Goal: Task Accomplishment & Management: Manage account settings

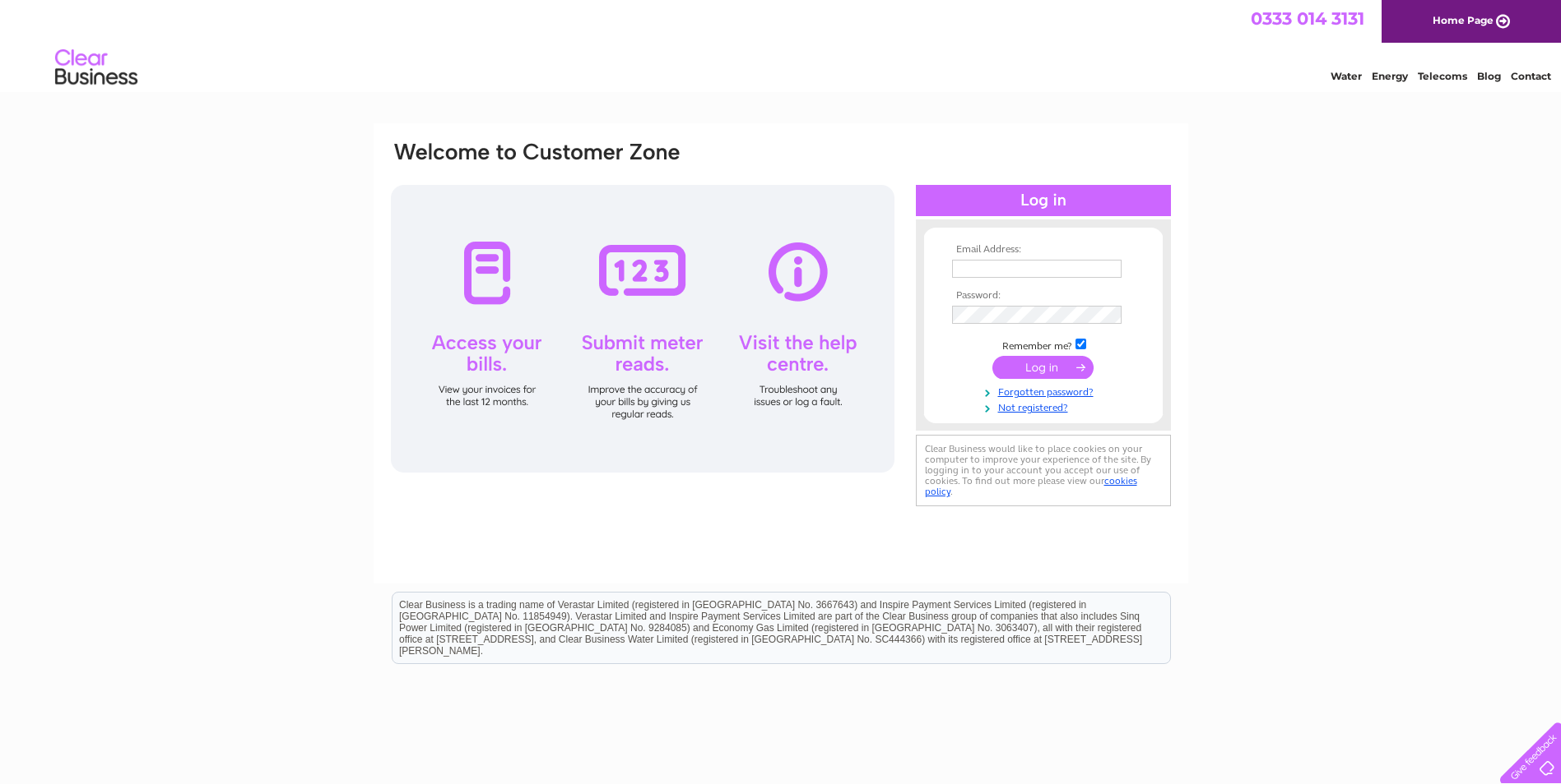
click at [1011, 267] on input "text" at bounding box center [1036, 269] width 170 height 18
type input "[EMAIL_ADDRESS][DOMAIN_NAME]"
click at [992, 357] on input "submit" at bounding box center [1042, 368] width 101 height 23
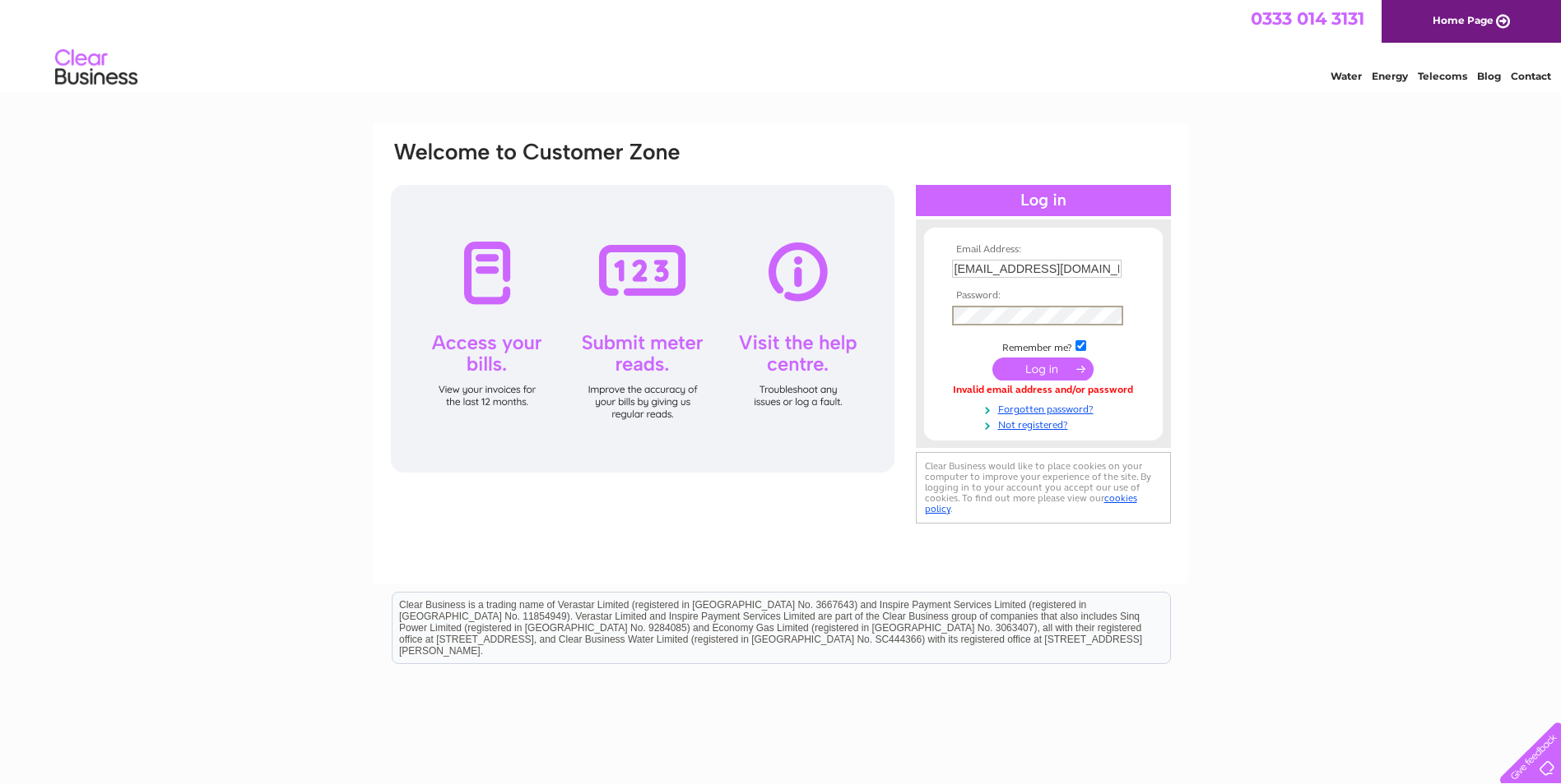
click at [1020, 358] on input "submit" at bounding box center [1042, 368] width 101 height 23
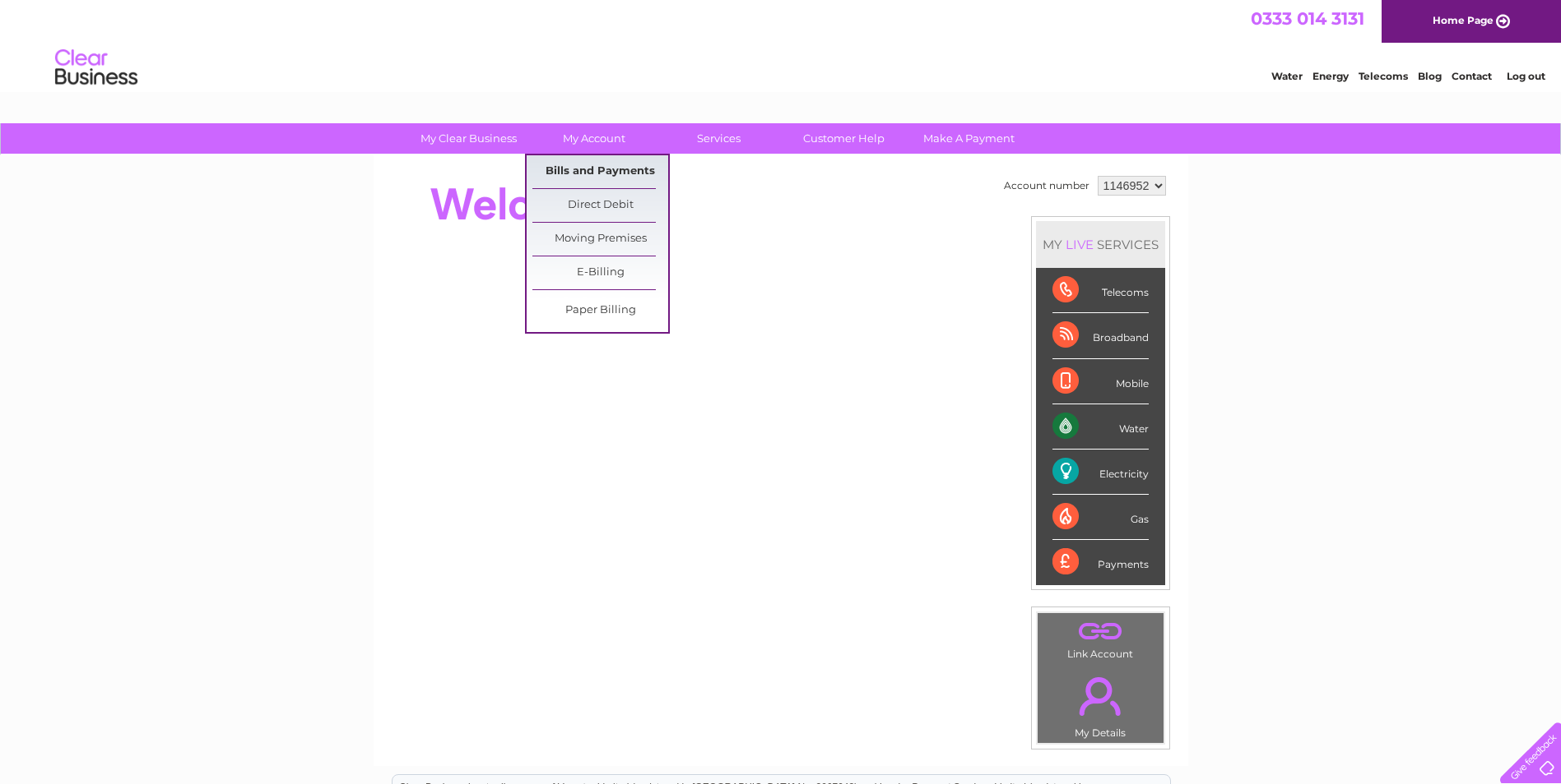
click at [588, 165] on link "Bills and Payments" at bounding box center [600, 171] width 135 height 33
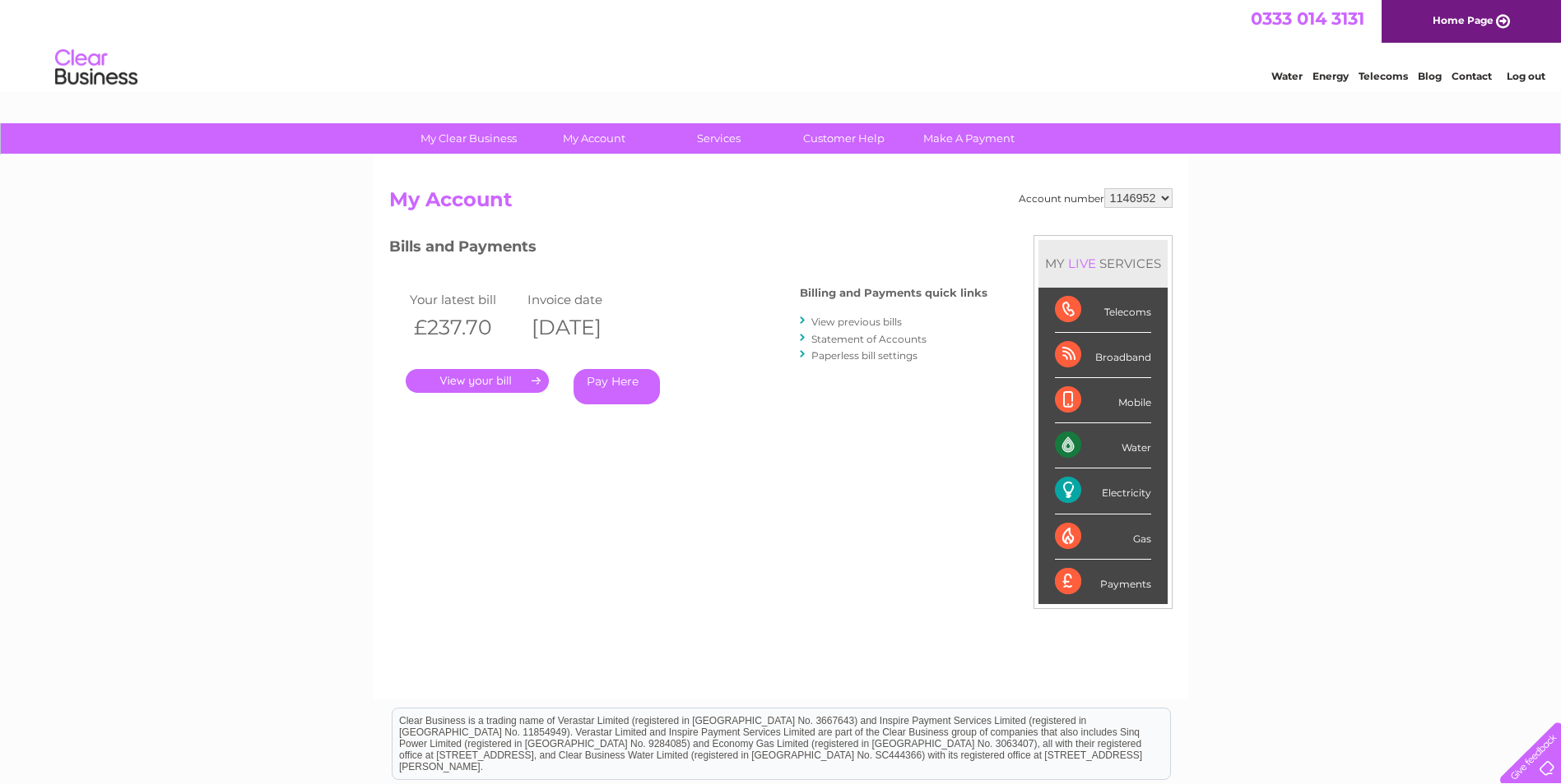
click at [515, 384] on link "." at bounding box center [477, 381] width 143 height 24
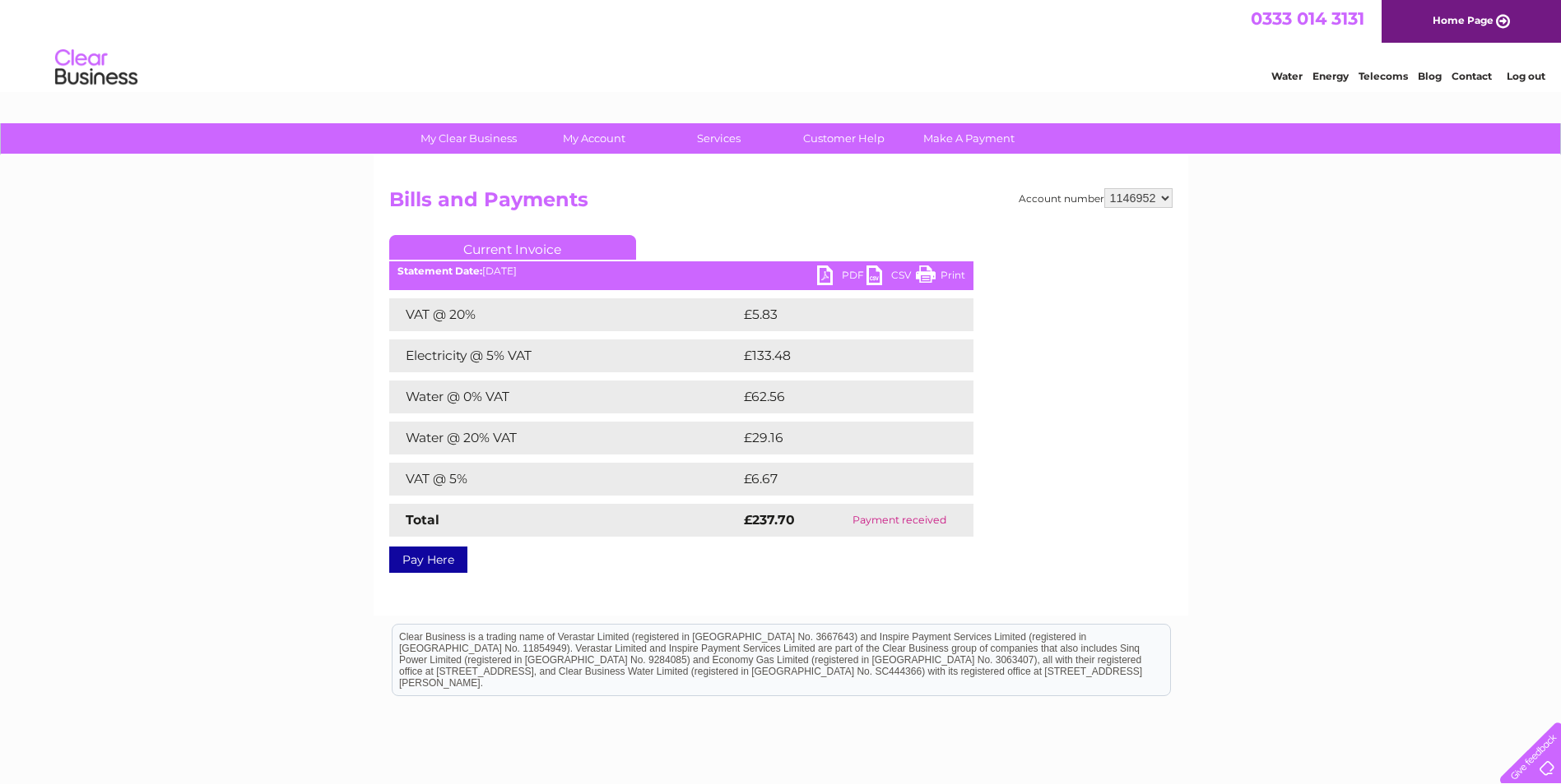
click at [842, 272] on link "PDF" at bounding box center [842, 277] width 49 height 24
click at [1520, 79] on link "Log out" at bounding box center [1525, 76] width 39 height 12
